Goal: Task Accomplishment & Management: Use online tool/utility

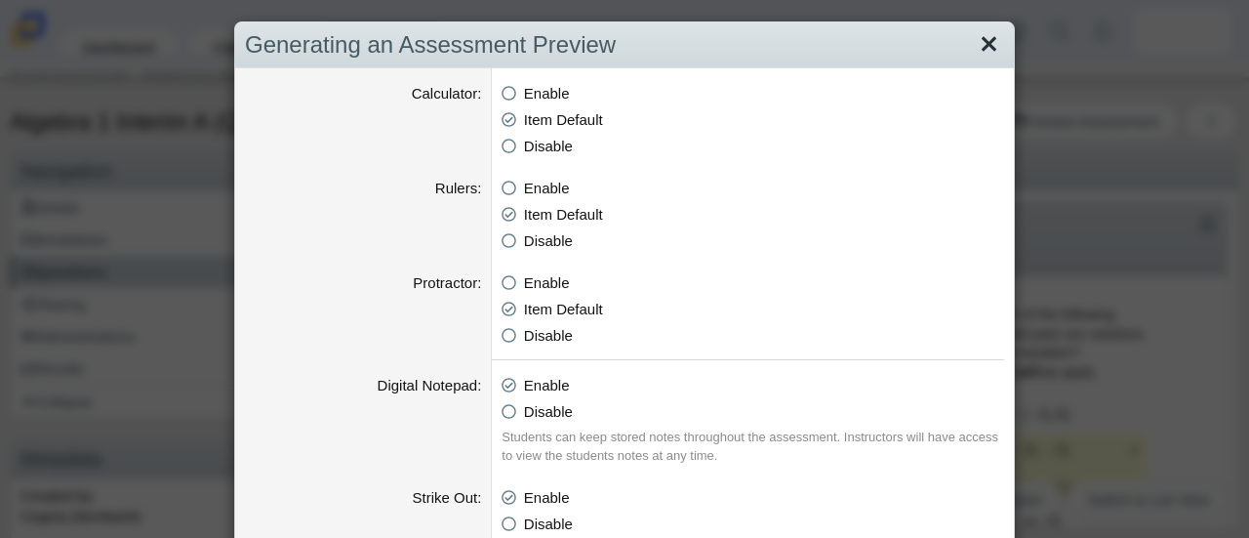
click at [984, 40] on link "Close" at bounding box center [989, 44] width 30 height 33
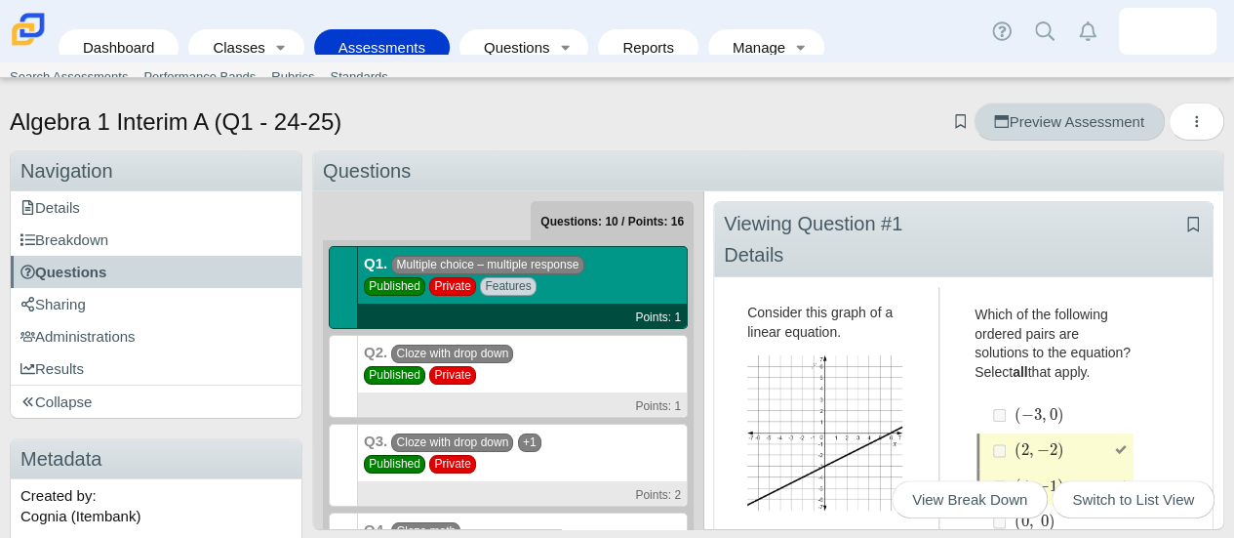
click at [1075, 120] on span "Preview Assessment" at bounding box center [1068, 121] width 149 height 17
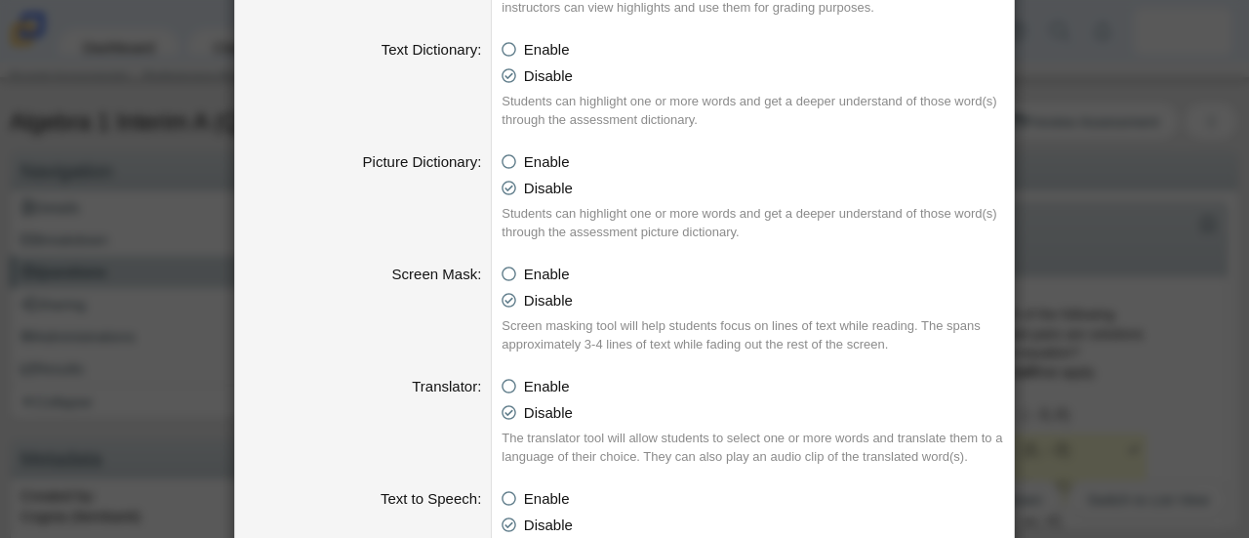
scroll to position [1114, 0]
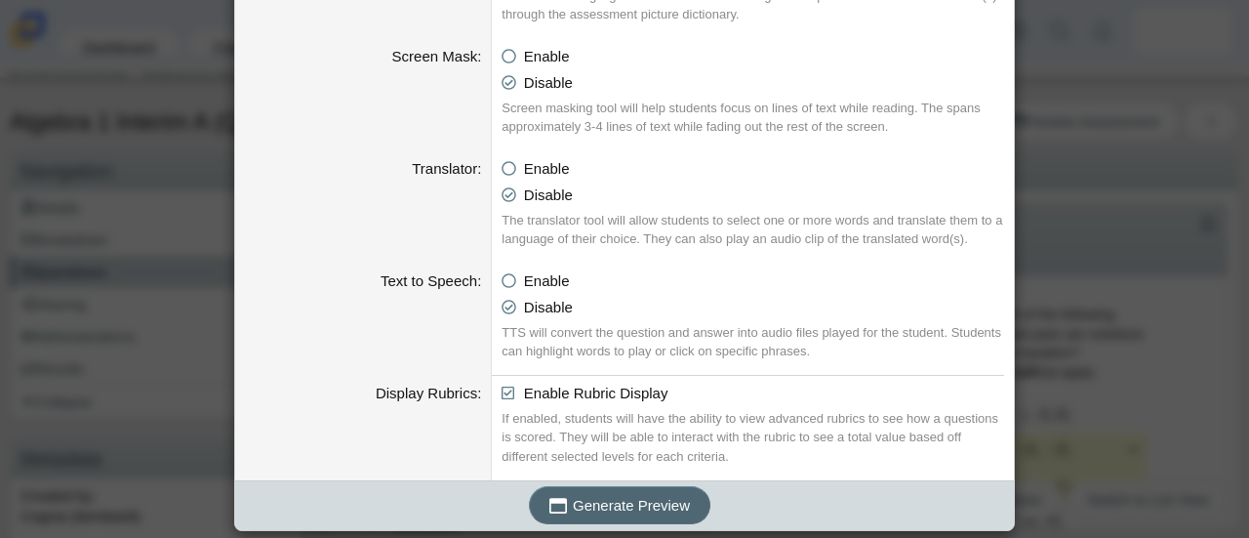
click at [658, 504] on span "Generate Preview" at bounding box center [631, 505] width 117 height 17
click at [1117, 214] on div "Generating an Assessment Preview Calculator Enable Basic Calculator Scientific …" at bounding box center [624, 269] width 1249 height 538
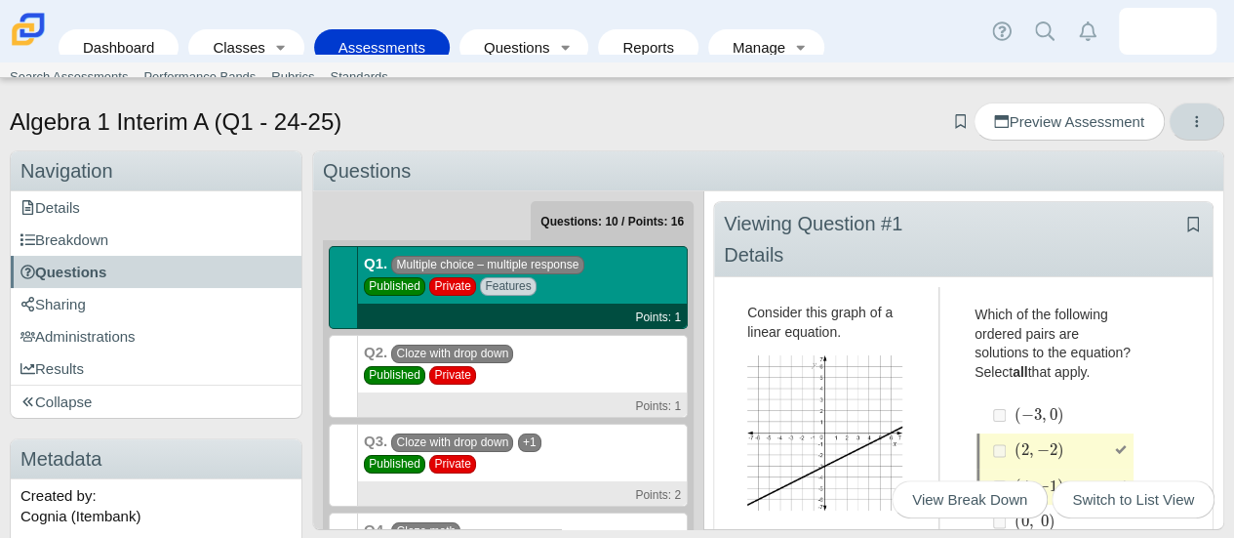
click at [1189, 128] on icon "More options" at bounding box center [1196, 121] width 15 height 15
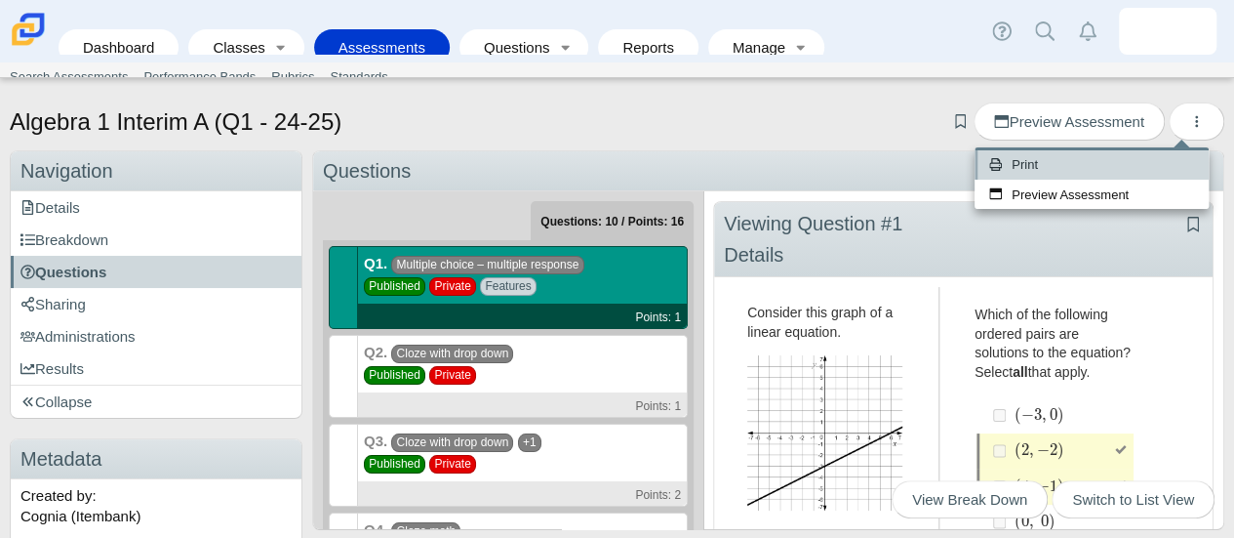
click at [1072, 165] on link "Print" at bounding box center [1092, 164] width 234 height 29
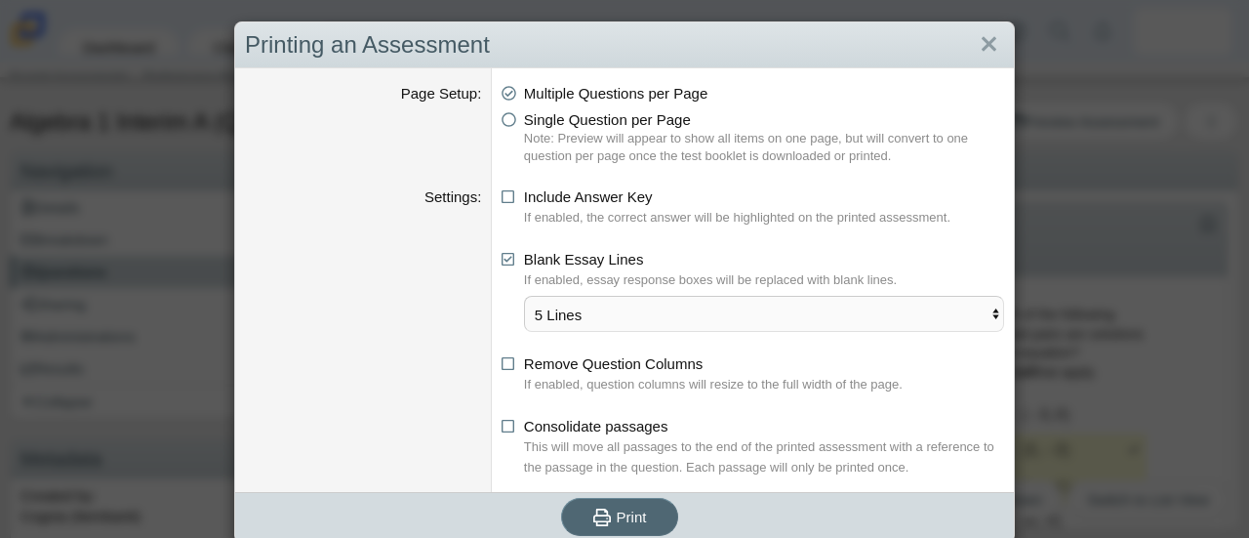
click at [638, 518] on span "Print" at bounding box center [632, 516] width 30 height 17
